Goal: Information Seeking & Learning: Learn about a topic

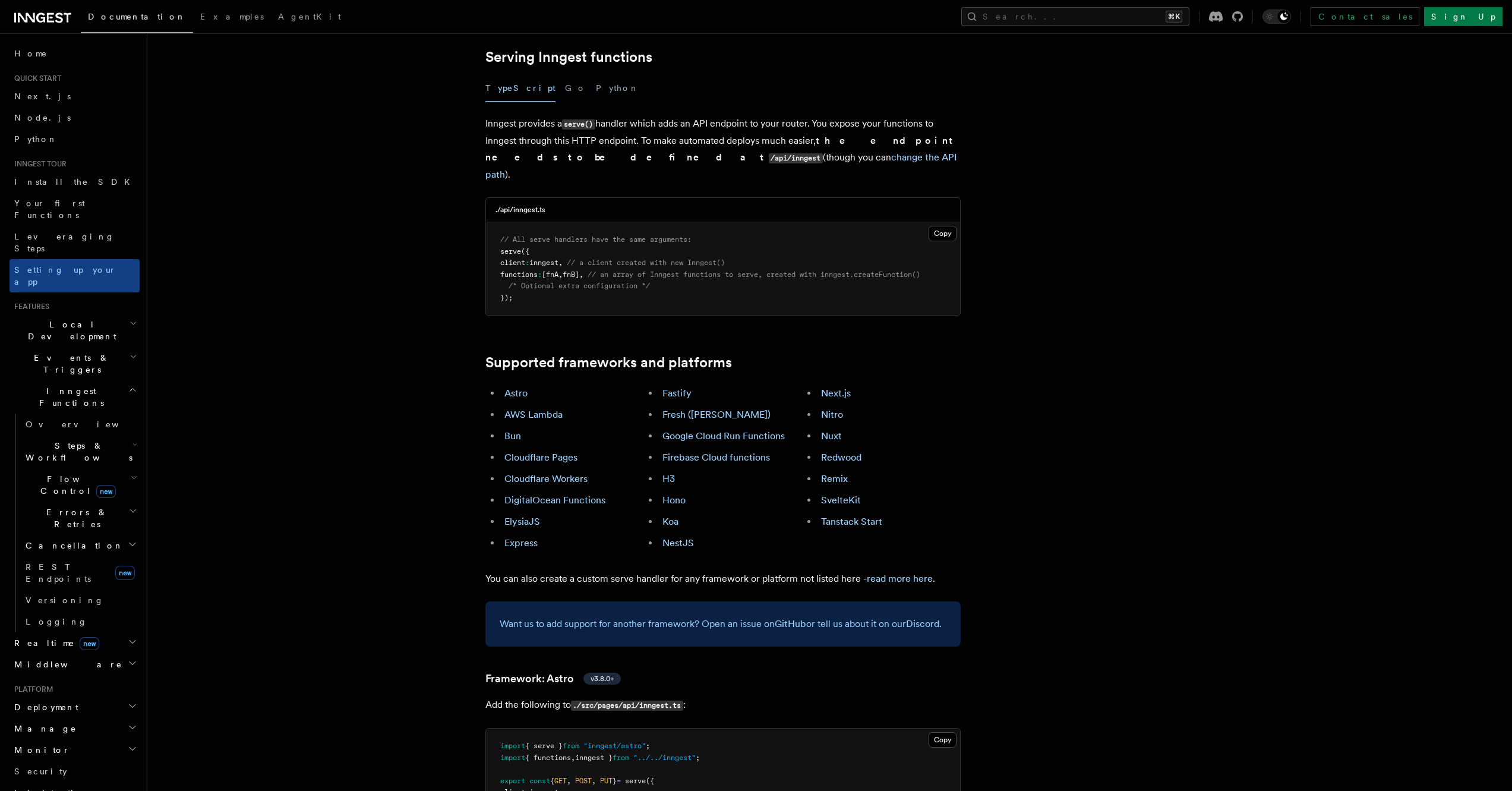
scroll to position [437, 0]
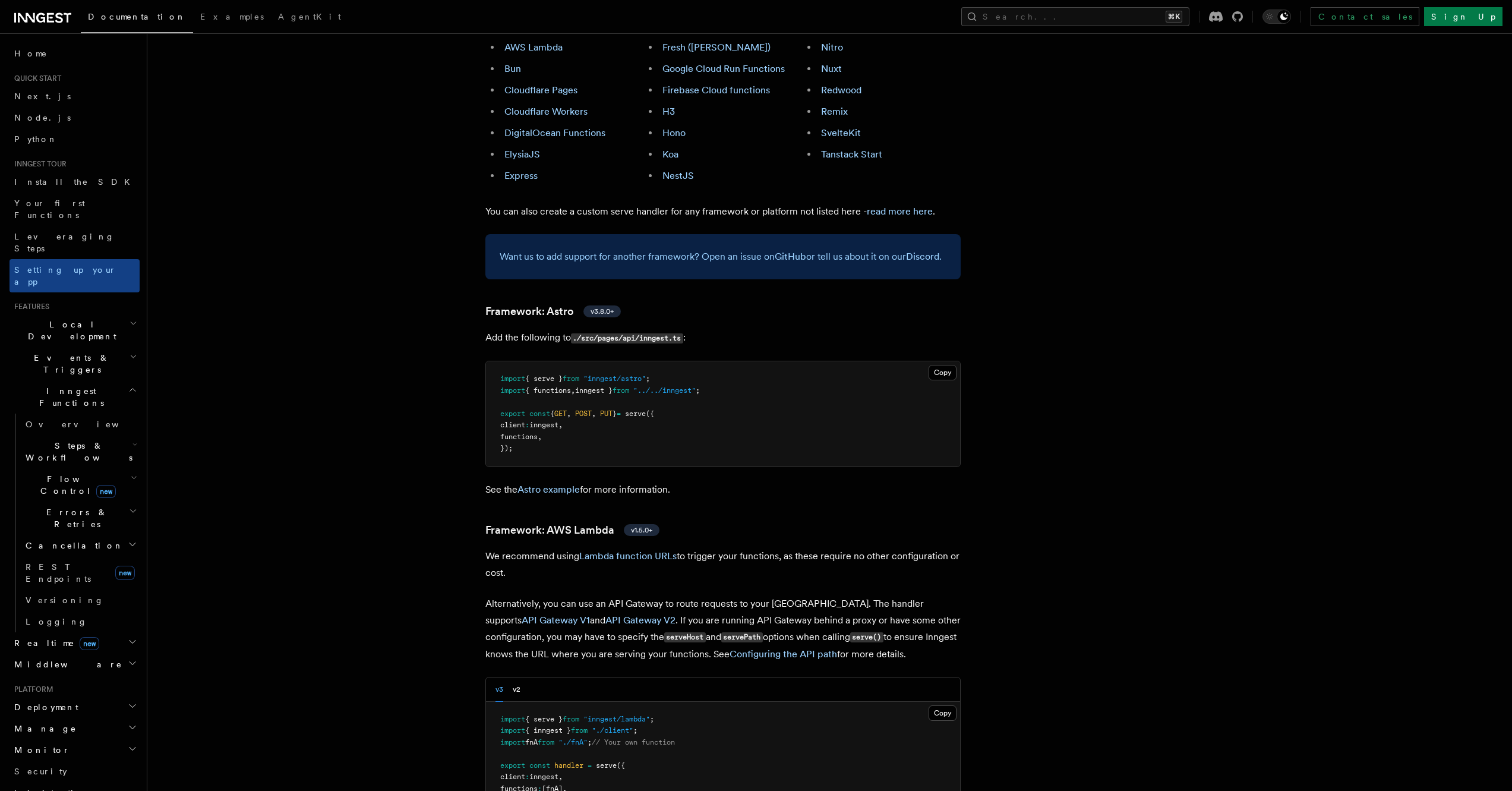
scroll to position [703, 0]
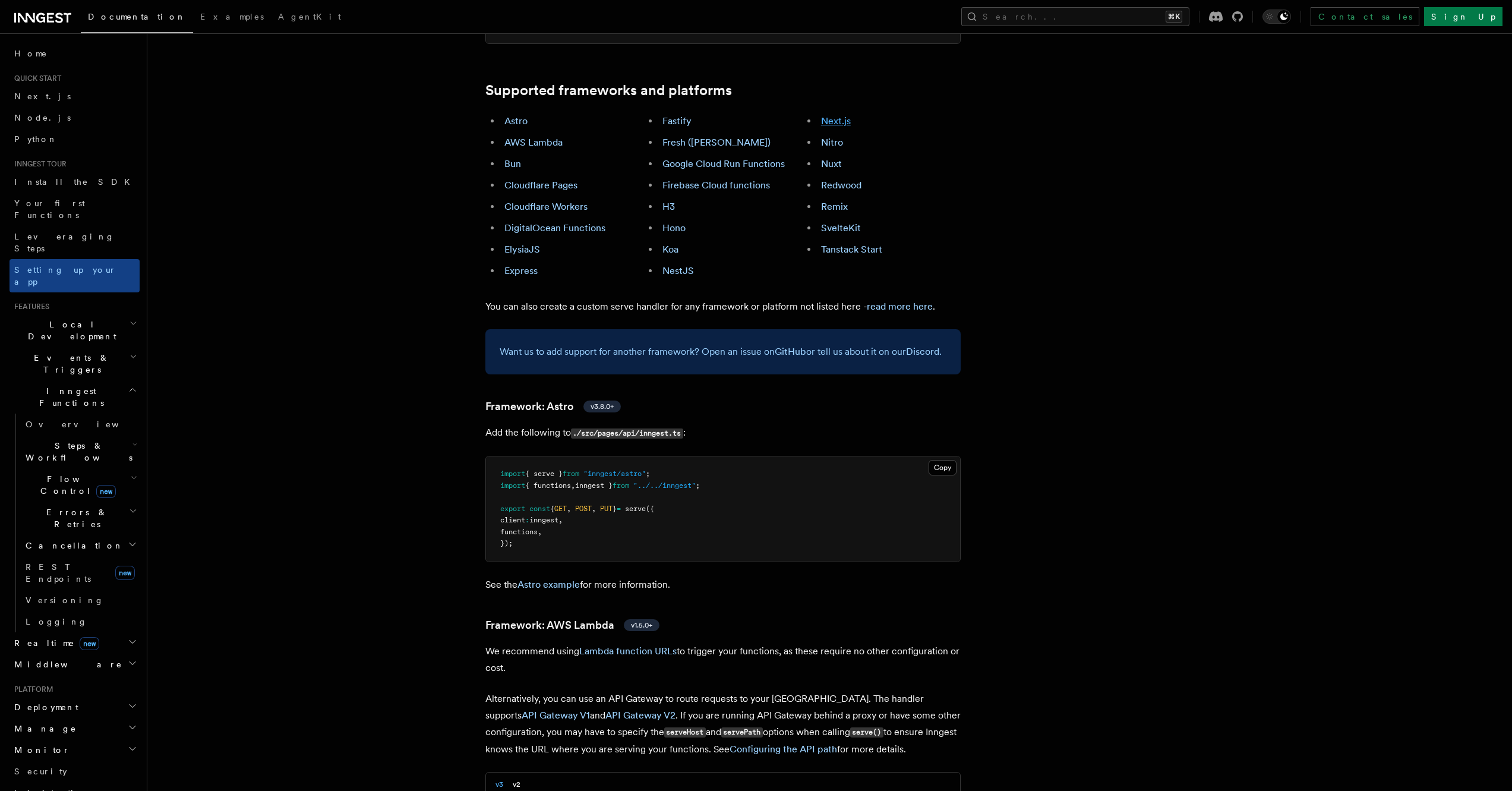
click at [840, 115] on link "Next.js" at bounding box center [835, 121] width 30 height 11
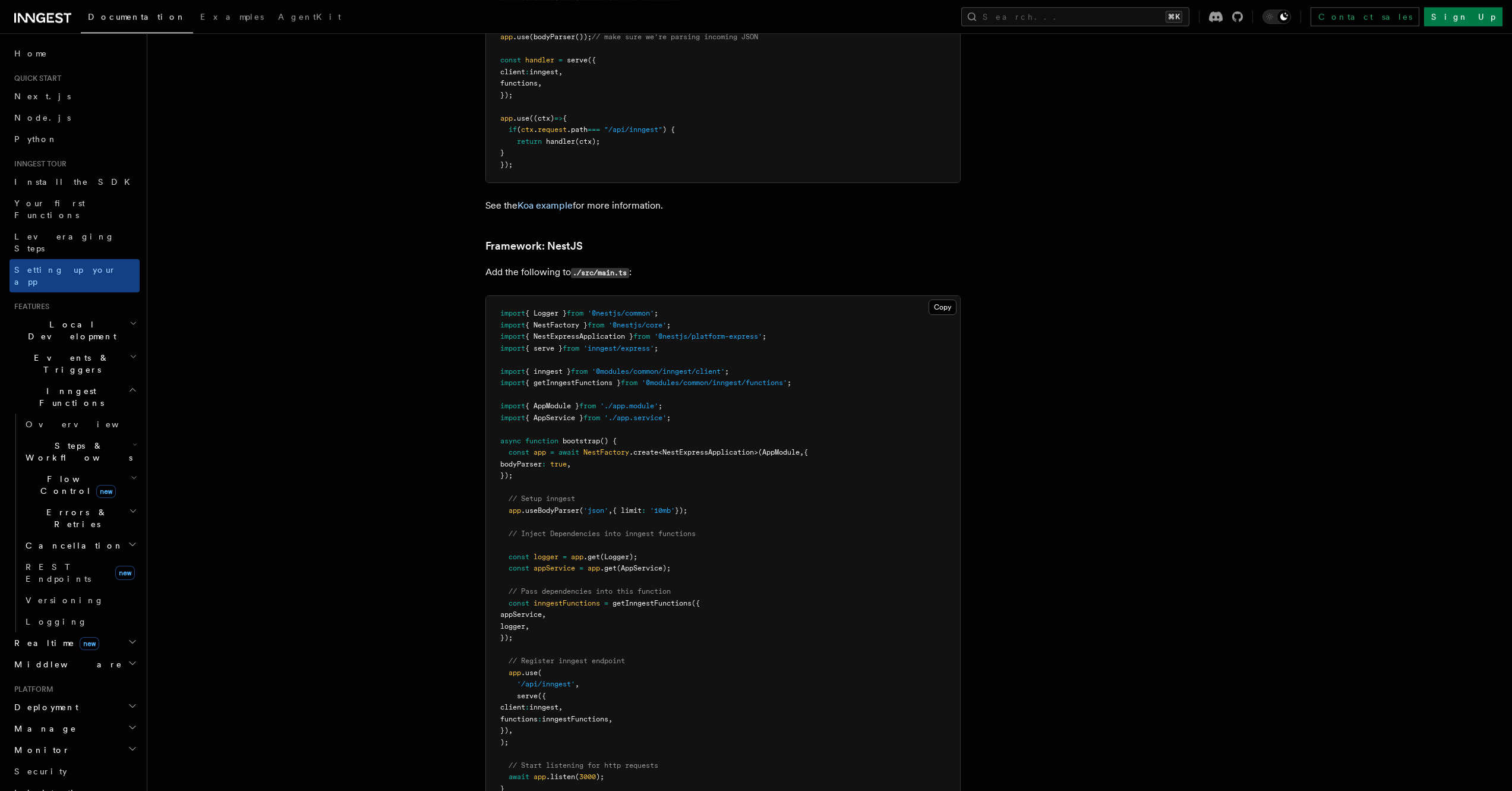
scroll to position [6801, 0]
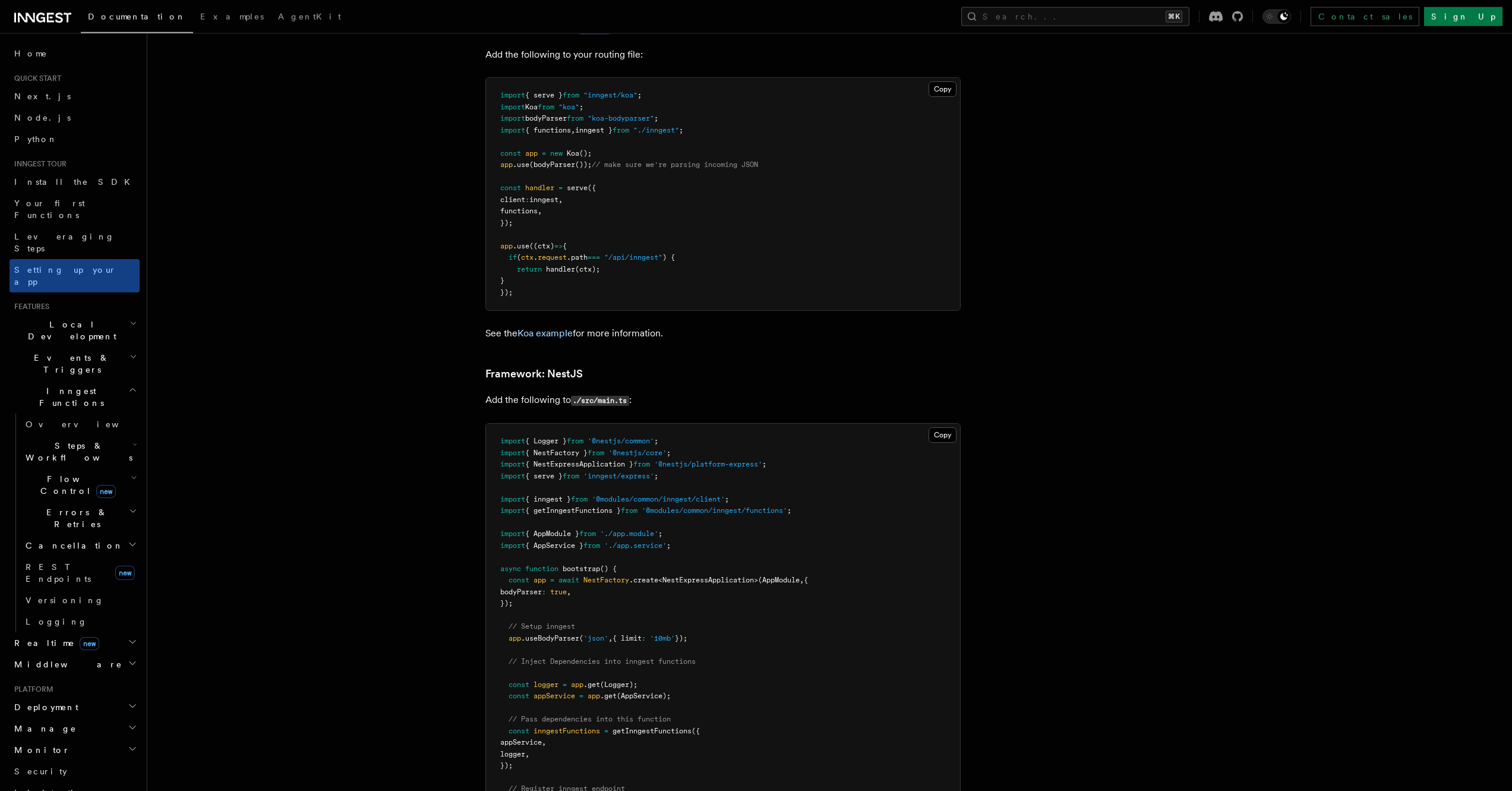
drag, startPoint x: 5, startPoint y: 271, endPoint x: 427, endPoint y: 431, distance: 451.3
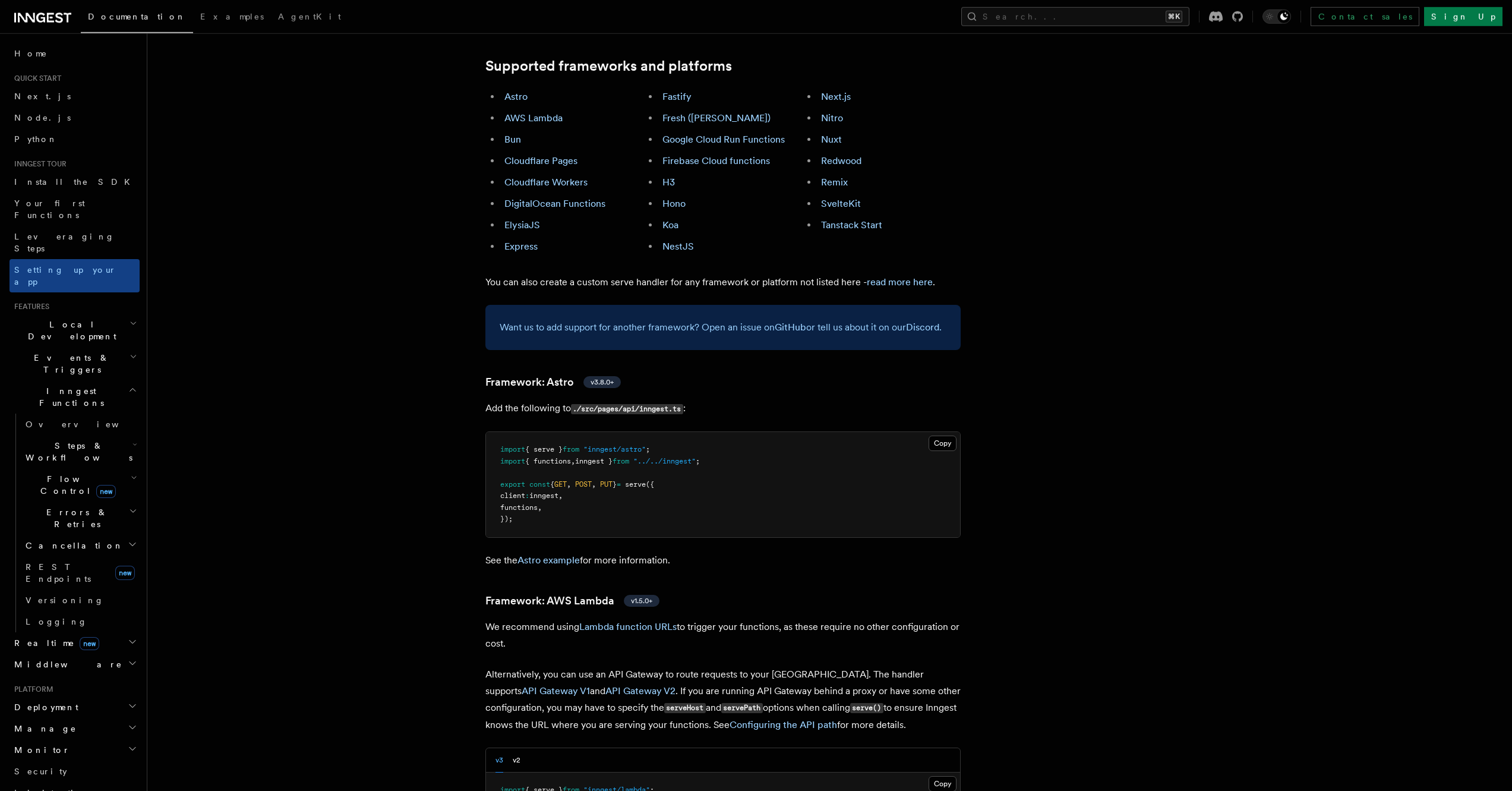
scroll to position [565, 0]
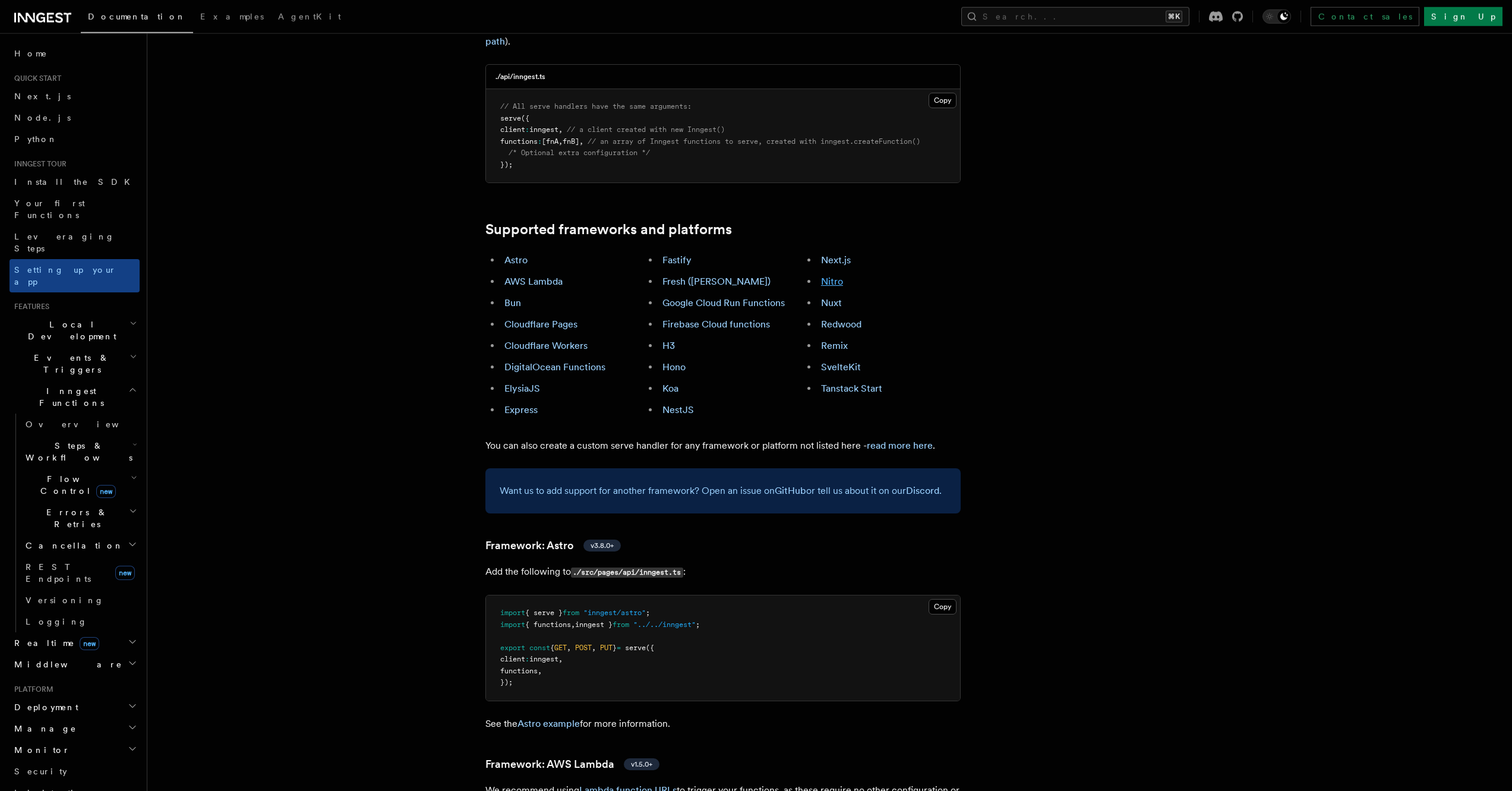
click at [836, 276] on link "Nitro" at bounding box center [832, 281] width 22 height 11
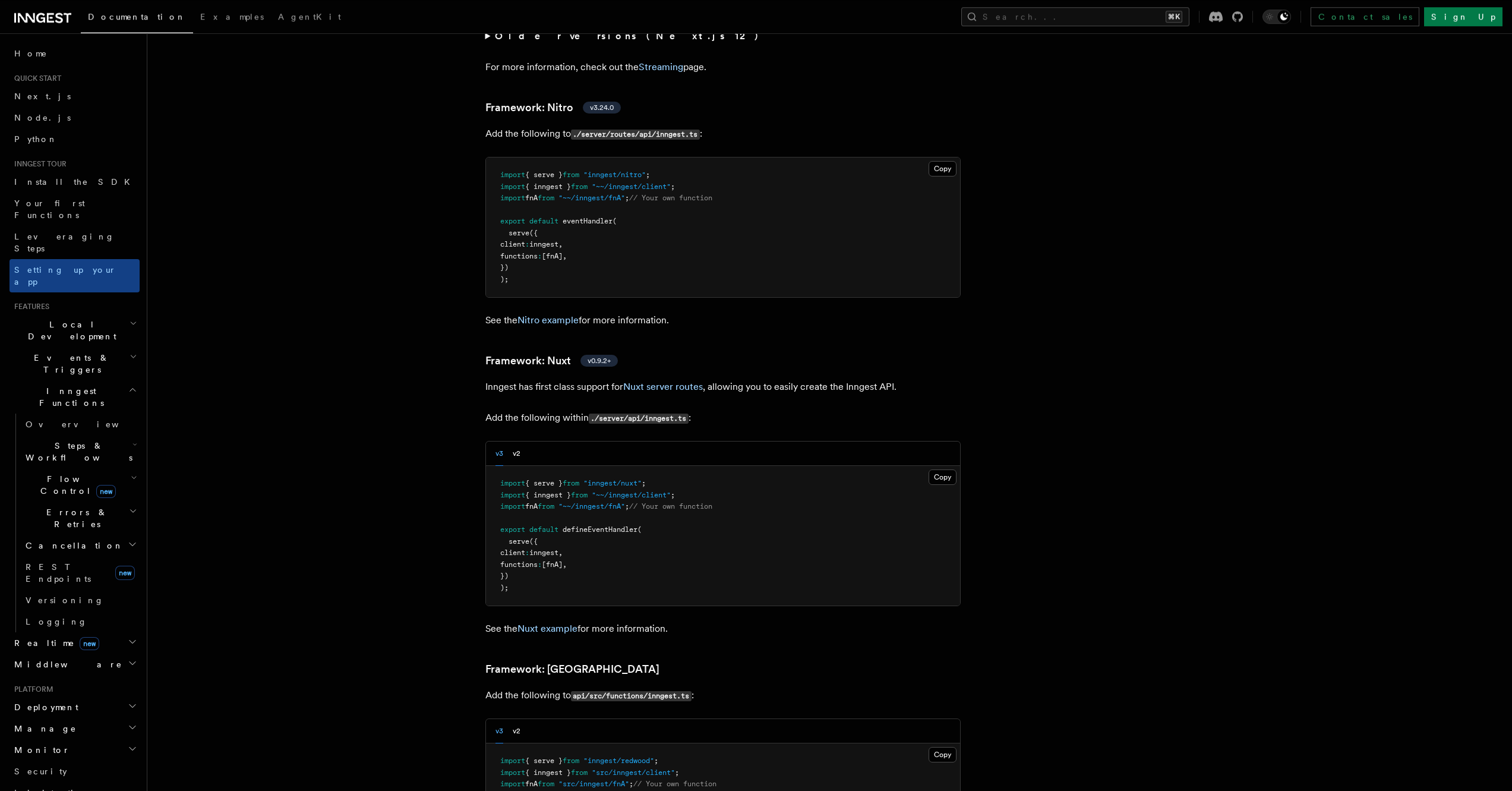
scroll to position [8288, 0]
click at [543, 314] on link "Nitro example" at bounding box center [547, 319] width 61 height 11
